Goal: Check status: Check status

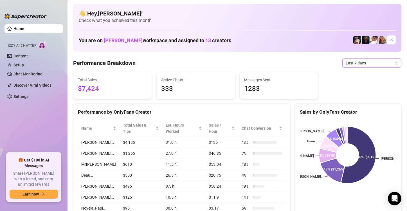
click at [367, 63] on span "Last 7 days" at bounding box center [371, 63] width 52 height 8
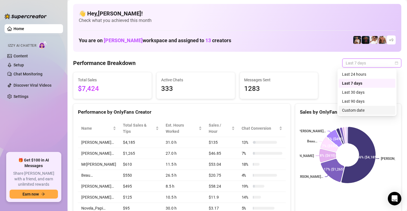
click at [354, 110] on div "Custom date" at bounding box center [367, 110] width 50 height 6
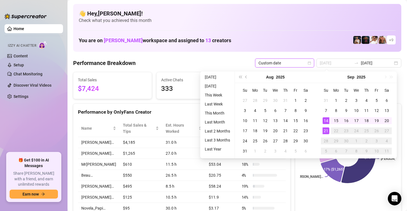
type input "[DATE]"
click at [325, 130] on div "21" at bounding box center [325, 130] width 7 height 7
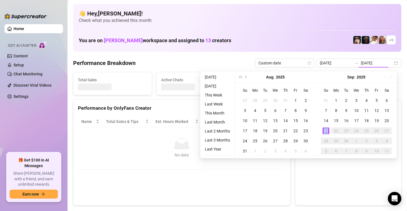
type input "[DATE]"
